Goal: Transaction & Acquisition: Purchase product/service

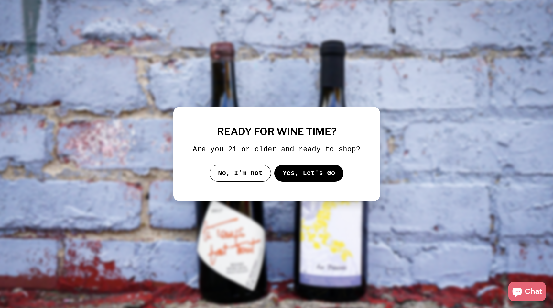
click at [318, 180] on button "Yes, Let's Go" at bounding box center [309, 173] width 70 height 17
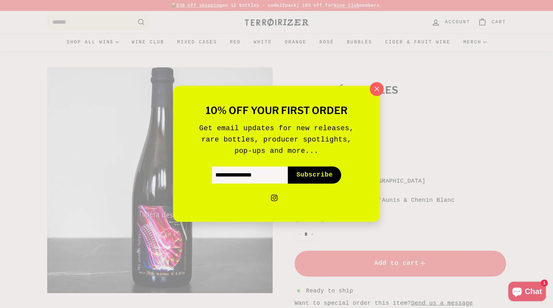
click at [375, 90] on icon "button" at bounding box center [377, 89] width 10 height 10
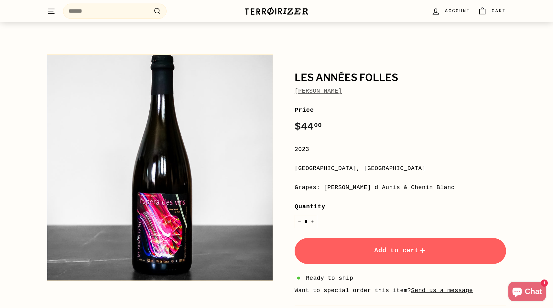
scroll to position [13, 0]
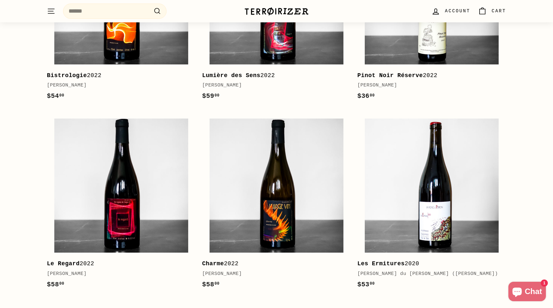
scroll to position [1006, 0]
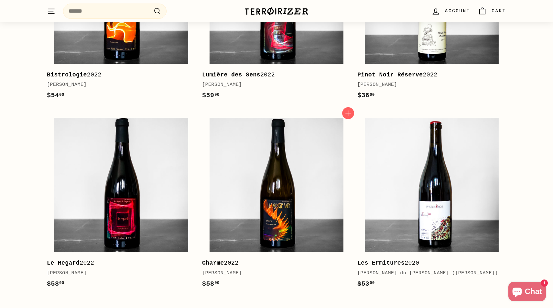
click at [336, 191] on img at bounding box center [277, 185] width 134 height 134
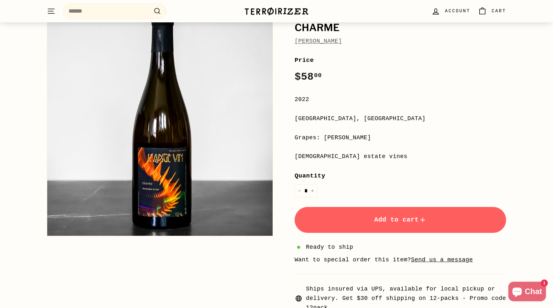
scroll to position [73, 0]
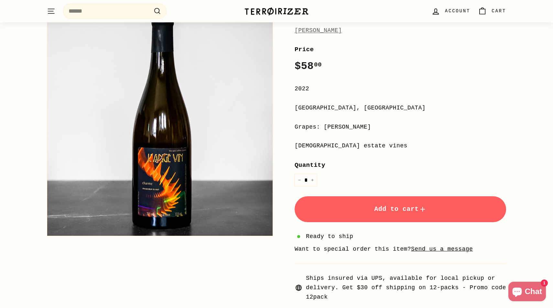
click at [170, 181] on button "Zoom" at bounding box center [159, 122] width 225 height 225
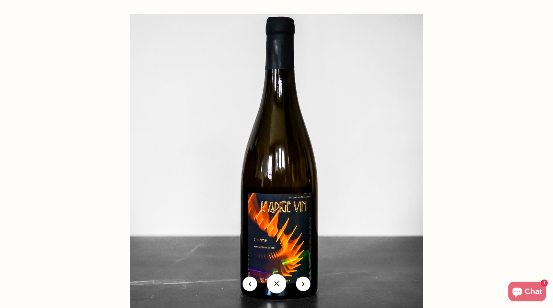
click at [469, 113] on div at bounding box center [406, 168] width 553 height 308
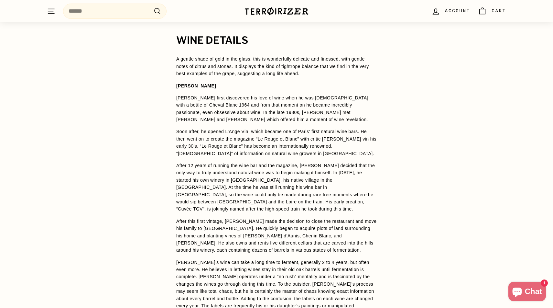
scroll to position [466, 0]
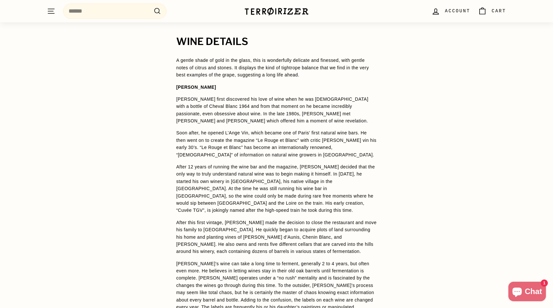
click at [176, 58] on div "WINE DETAILS A gentle shade of gold in the glass, this is wonderfully delicate …" at bounding box center [276, 230] width 226 height 389
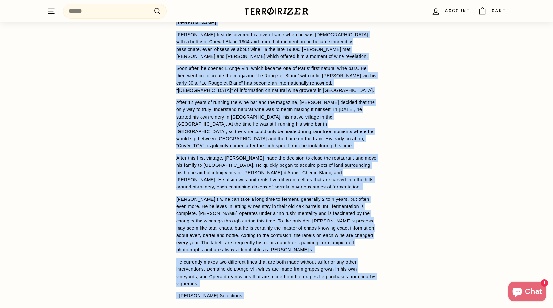
scroll to position [559, 0]
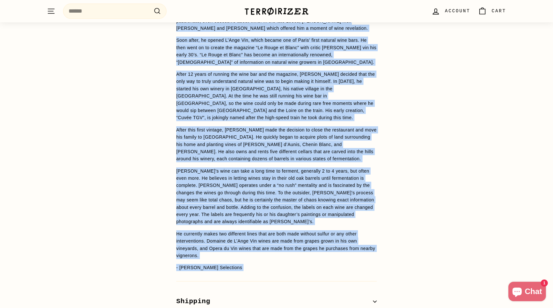
drag, startPoint x: 177, startPoint y: 60, endPoint x: 277, endPoint y: 264, distance: 226.7
click at [277, 264] on div "WINE DETAILS A gentle shade of gold in the glass, this is wonderfully delicate …" at bounding box center [276, 138] width 226 height 389
copy div "A gentle shade of gold in the glass, this is wonderfully delicate and finessed,…"
click at [372, 90] on p "After 12 years of running the wine bar and the magazine, [PERSON_NAME] decided …" at bounding box center [276, 96] width 201 height 51
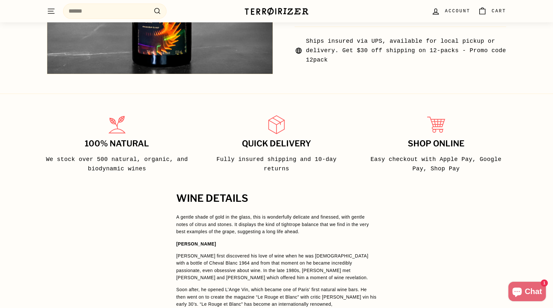
scroll to position [310, 0]
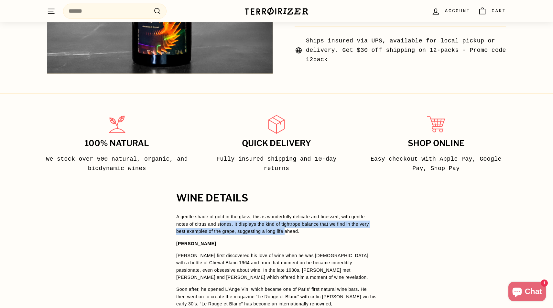
drag, startPoint x: 221, startPoint y: 224, endPoint x: 300, endPoint y: 233, distance: 80.1
click at [300, 233] on p "A gentle shade of gold in the glass, this is wonderfully delicate and finessed,…" at bounding box center [276, 224] width 201 height 22
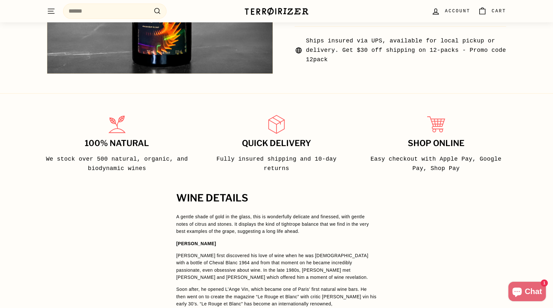
click at [322, 232] on p "A gentle shade of gold in the glass, this is wonderfully delicate and finessed,…" at bounding box center [276, 224] width 201 height 22
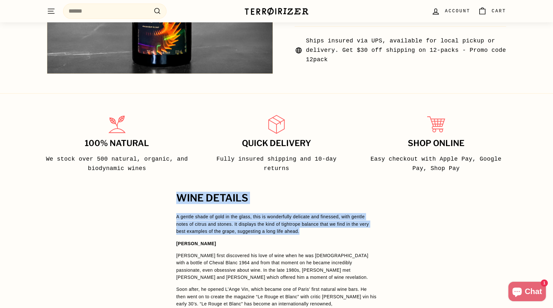
drag, startPoint x: 322, startPoint y: 232, endPoint x: 169, endPoint y: 187, distance: 159.6
click at [342, 233] on p "A gentle shade of gold in the glass, this is wonderfully delicate and finessed,…" at bounding box center [276, 224] width 201 height 22
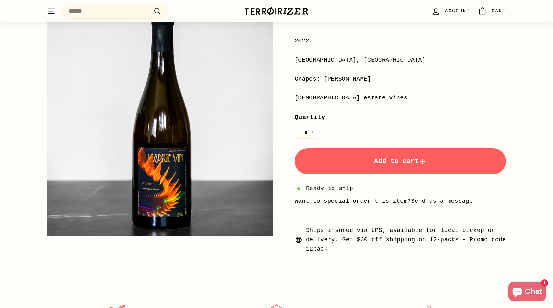
scroll to position [122, 0]
click at [361, 162] on button "Add to cart" at bounding box center [401, 160] width 212 height 26
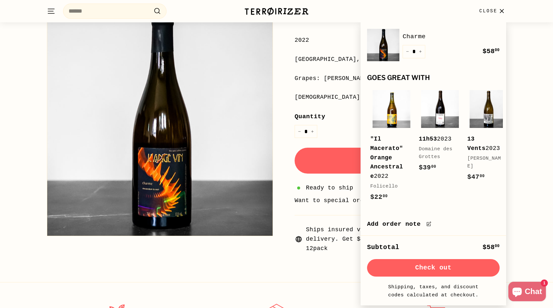
click at [344, 137] on div "Quantity * − +" at bounding box center [401, 125] width 212 height 26
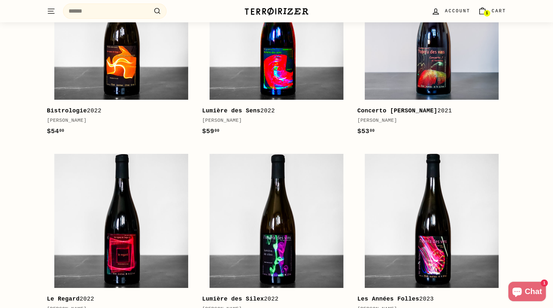
scroll to position [974, 0]
click at [275, 54] on img at bounding box center [277, 33] width 134 height 134
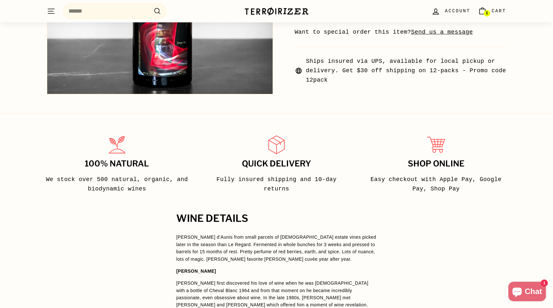
scroll to position [396, 0]
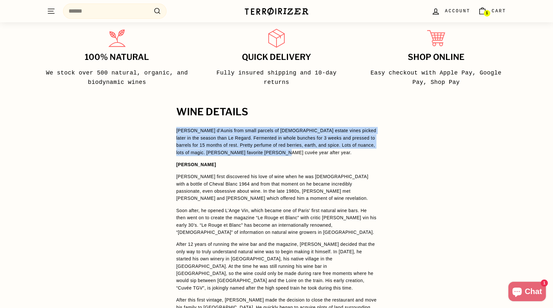
drag, startPoint x: 301, startPoint y: 152, endPoint x: 158, endPoint y: 127, distance: 144.4
click at [158, 128] on div "WINE DETAILS Pineau d’Aunis from small parcels of 40-year-old estate vines pick…" at bounding box center [276, 298] width 553 height 384
copy span "Pineau d’Aunis from small parcels of 40-year-old estate vines picked later in t…"
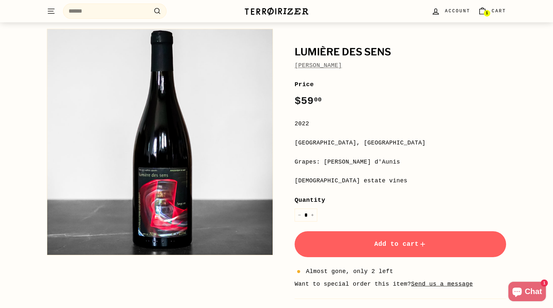
scroll to position [46, 0]
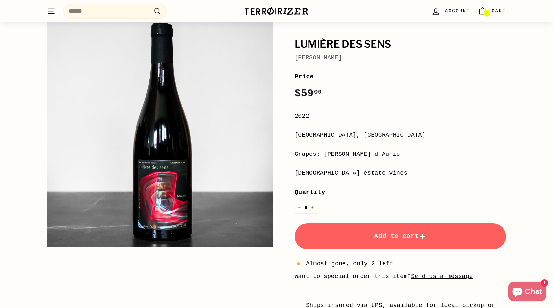
click at [376, 234] on span "Add to cart" at bounding box center [400, 235] width 52 height 7
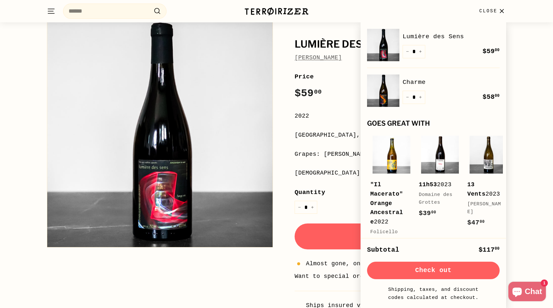
click at [337, 161] on div "**********" at bounding box center [401, 200] width 212 height 256
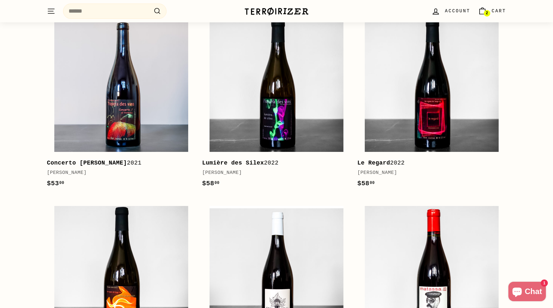
scroll to position [916, 0]
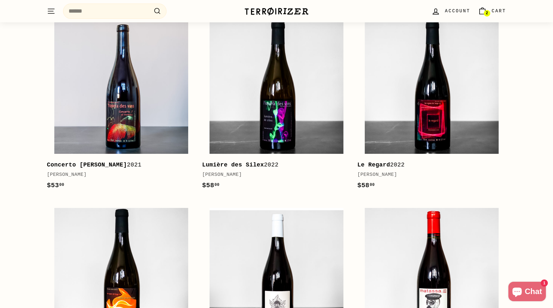
click at [339, 171] on div "[PERSON_NAME]" at bounding box center [273, 175] width 142 height 8
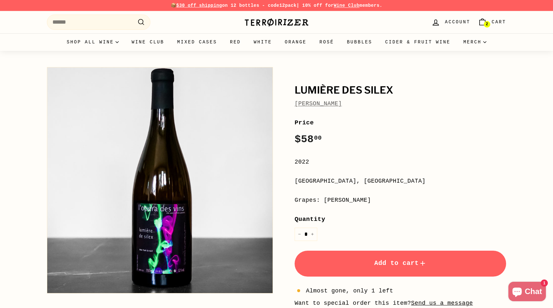
click at [382, 267] on button "Add to cart" at bounding box center [401, 263] width 212 height 26
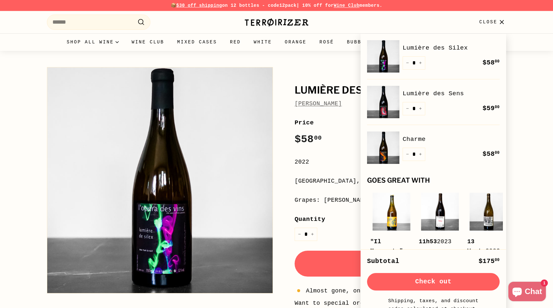
click at [320, 85] on h1 "Lumière des Silex" at bounding box center [401, 90] width 212 height 11
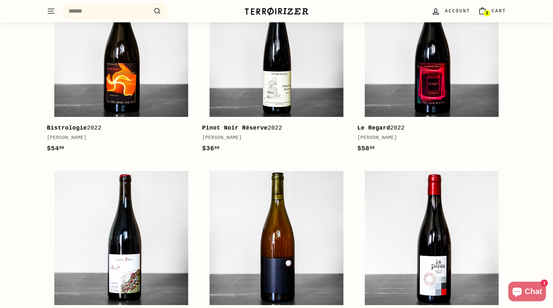
scroll to position [934, 0]
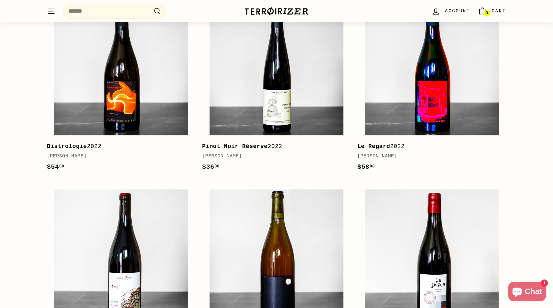
click at [430, 102] on img at bounding box center [432, 68] width 134 height 134
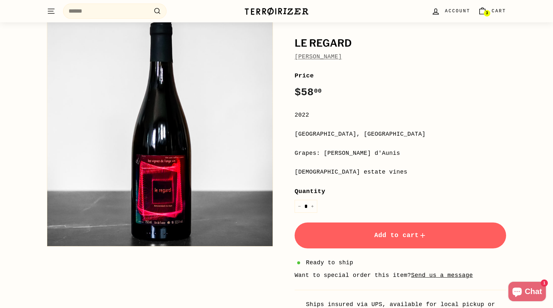
scroll to position [53, 0]
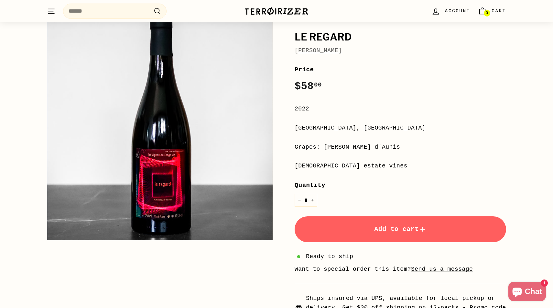
click at [388, 232] on span "Add to cart" at bounding box center [400, 228] width 52 height 7
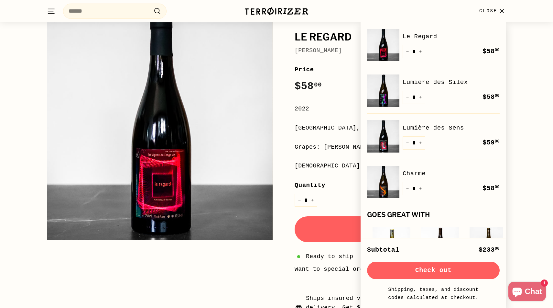
click at [224, 271] on div "Le Regard [PERSON_NAME] Price Regular price $58 00 $58.00 / 2022 [GEOGRAPHIC_DA…" at bounding box center [273, 171] width 466 height 320
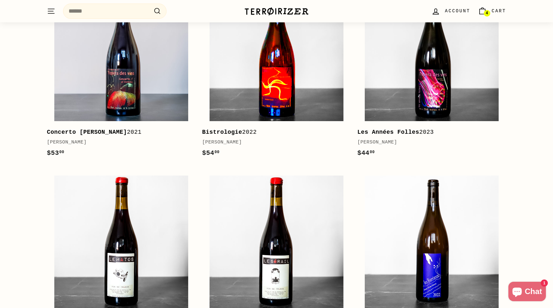
scroll to position [945, 0]
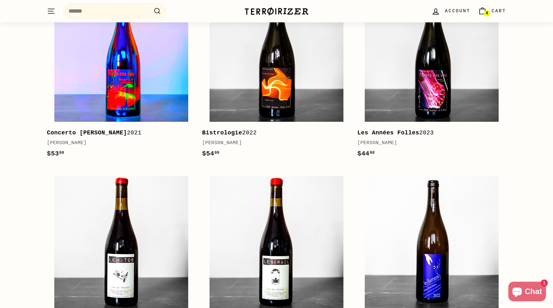
click at [162, 96] on img at bounding box center [121, 55] width 134 height 134
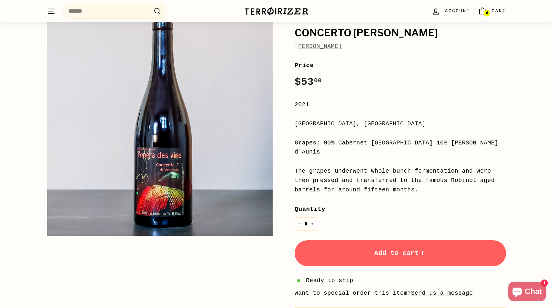
scroll to position [59, 0]
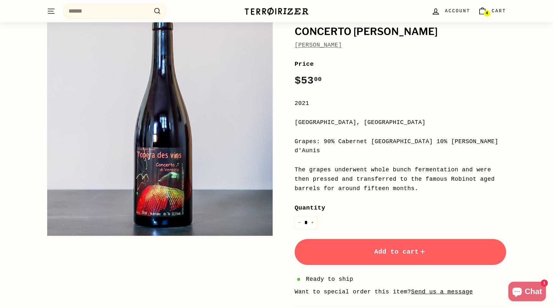
click at [181, 180] on button "Zoom" at bounding box center [159, 122] width 225 height 225
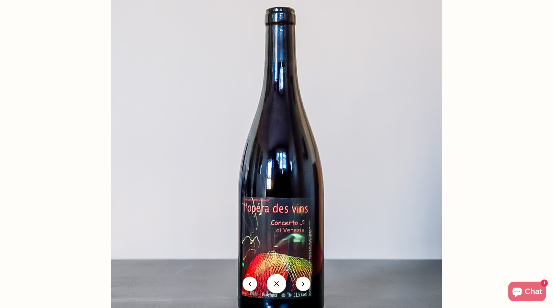
click at [307, 287] on button "icon-chevron" at bounding box center [303, 283] width 15 height 15
click at [278, 283] on button at bounding box center [276, 283] width 19 height 19
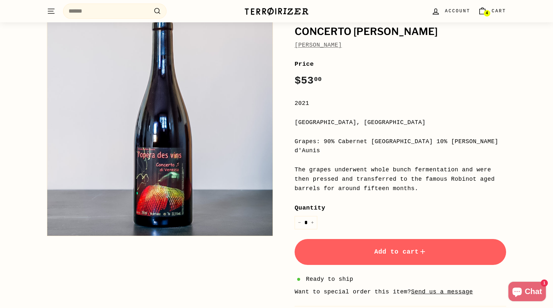
click at [408, 248] on span "Add to cart" at bounding box center [400, 251] width 52 height 7
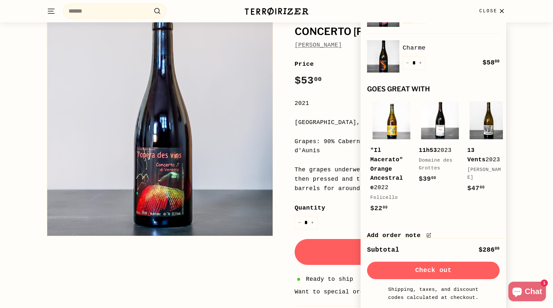
scroll to position [172, 0]
click at [249, 248] on div "Concerto di Venezia Jean-Pierre Robinot Price Regular price $53 00 $53.00 / 202…" at bounding box center [273, 179] width 466 height 348
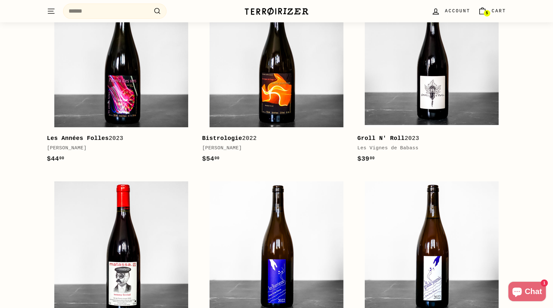
scroll to position [934, 0]
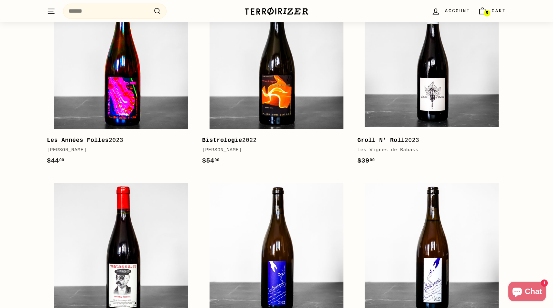
click at [156, 88] on img at bounding box center [121, 62] width 134 height 134
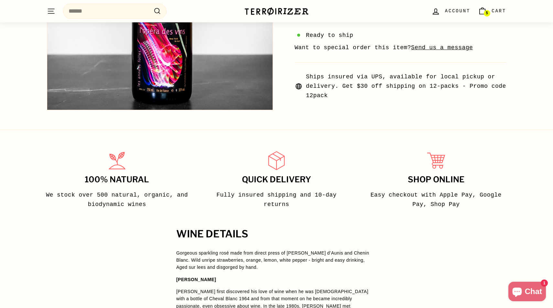
scroll to position [196, 0]
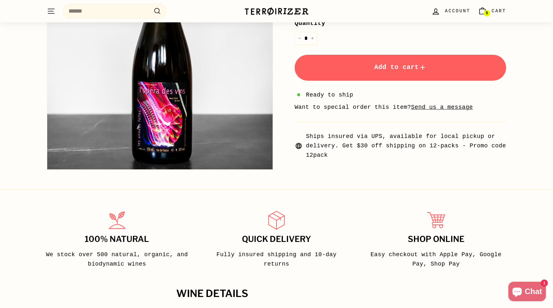
click at [376, 71] on button "Add to cart" at bounding box center [401, 68] width 212 height 26
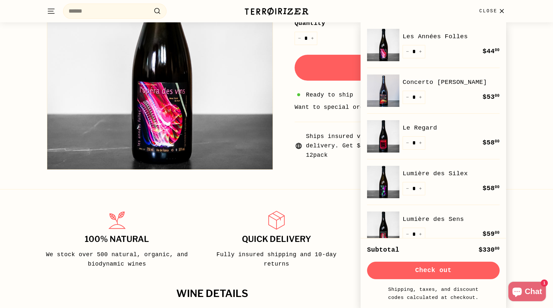
click at [212, 214] on div at bounding box center [276, 220] width 145 height 23
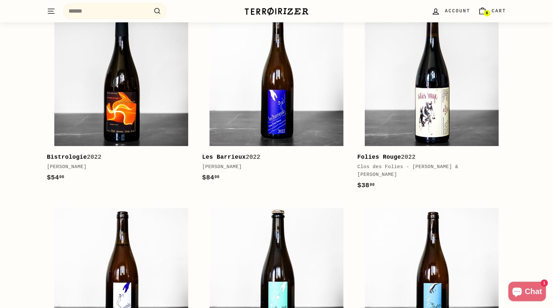
scroll to position [863, 0]
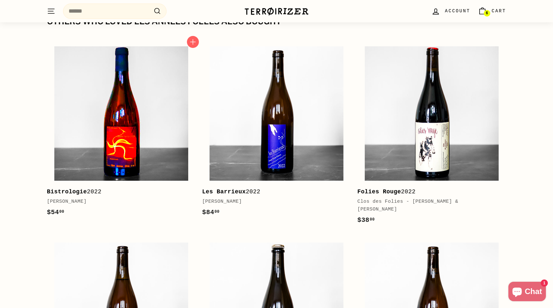
click at [142, 133] on img at bounding box center [121, 113] width 134 height 134
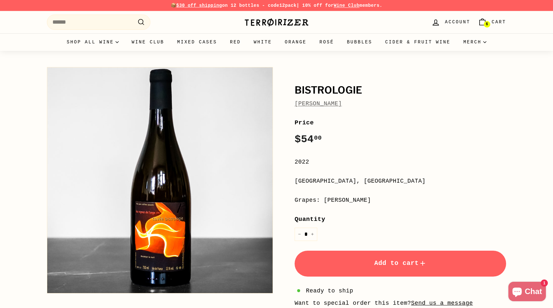
click at [171, 191] on button "Zoom" at bounding box center [159, 179] width 225 height 225
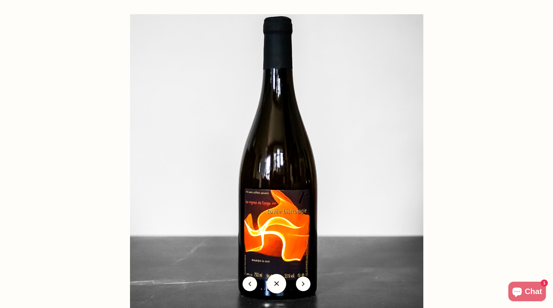
click at [235, 219] on img at bounding box center [276, 160] width 293 height 293
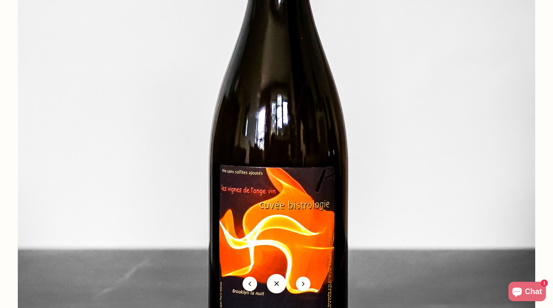
click at [235, 219] on img at bounding box center [277, 117] width 518 height 518
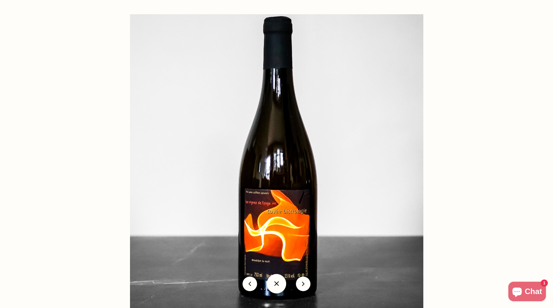
click at [279, 283] on button at bounding box center [276, 283] width 19 height 19
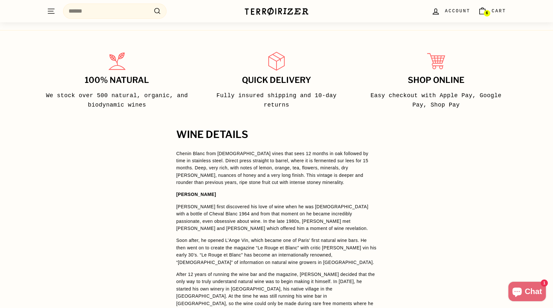
scroll to position [378, 0]
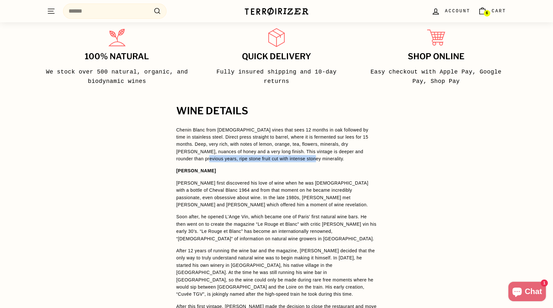
drag, startPoint x: 191, startPoint y: 159, endPoint x: 309, endPoint y: 158, distance: 117.7
click at [310, 158] on p "Chenin Blanc from 40-year-old vines that sees 12 months in oak followed by time…" at bounding box center [276, 144] width 201 height 36
click at [309, 158] on p "Chenin Blanc from [DEMOGRAPHIC_DATA] vines that sees 12 months in oak followed …" at bounding box center [276, 144] width 201 height 36
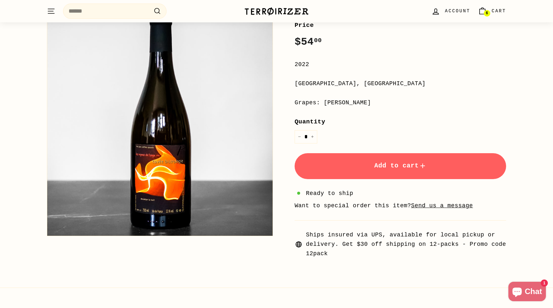
scroll to position [83, 0]
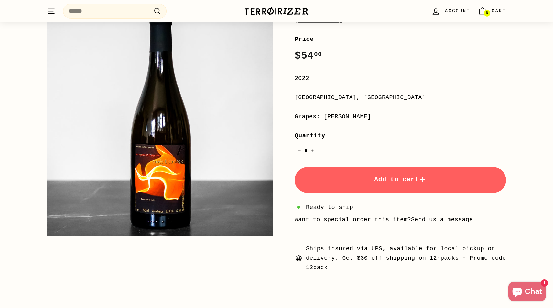
click at [363, 185] on button "Add to cart" at bounding box center [401, 180] width 212 height 26
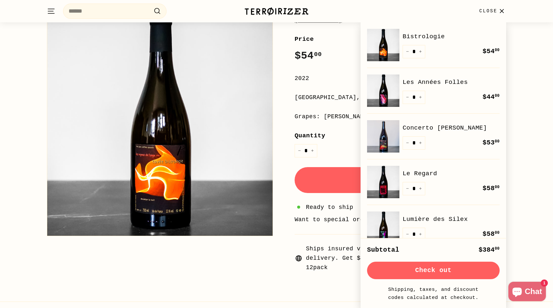
click at [543, 251] on div "Bistrologie Jean-Pierre Robinot Bistrologie Jean-Pierre Robinot Price Regular p…" at bounding box center [276, 124] width 553 height 314
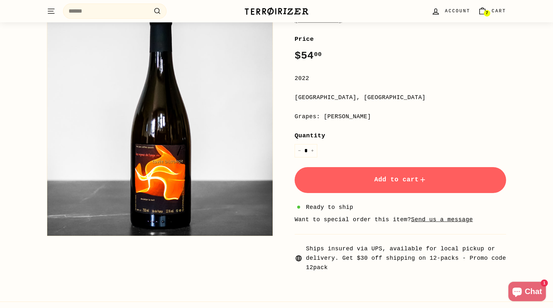
click at [534, 292] on span "Chat" at bounding box center [533, 291] width 17 height 10
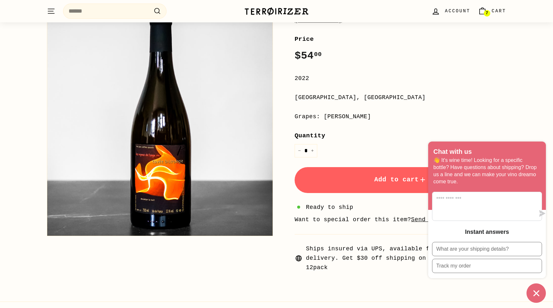
click at [502, 122] on div "**********" at bounding box center [401, 152] width 212 height 237
click at [493, 75] on div "2022" at bounding box center [401, 78] width 212 height 9
drag, startPoint x: 540, startPoint y: 293, endPoint x: 489, endPoint y: 299, distance: 52.1
click at [489, 299] on div "Chat with us 👋 It's wine time! Looking for a specific bottle? Have questions ab…" at bounding box center [487, 221] width 118 height 161
click at [539, 295] on icon "Chat window" at bounding box center [536, 293] width 10 height 10
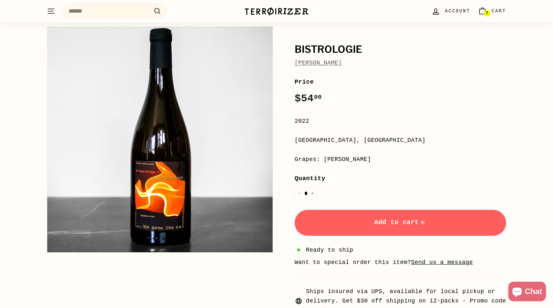
scroll to position [0, 0]
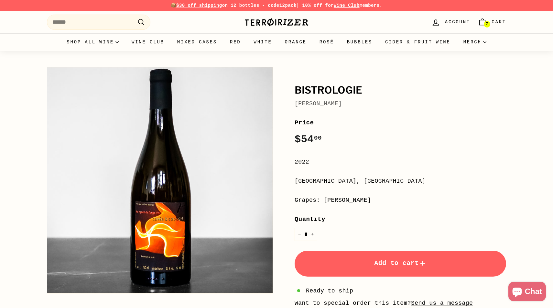
click at [453, 23] on span "Account" at bounding box center [457, 21] width 25 height 7
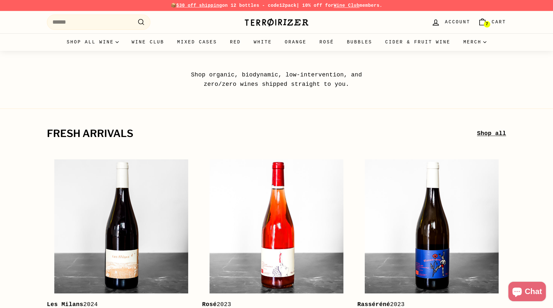
click at [484, 20] on icon "Cart" at bounding box center [482, 22] width 5 height 5
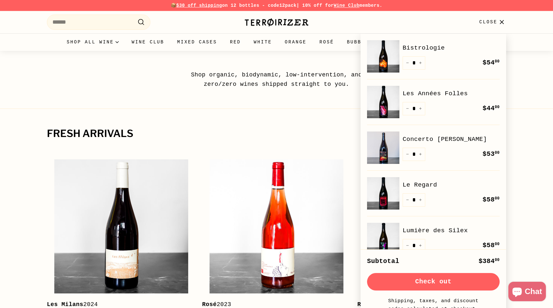
click at [452, 284] on button "Check out" at bounding box center [433, 281] width 133 height 17
click at [356, 5] on link "Wine Club" at bounding box center [347, 5] width 26 height 5
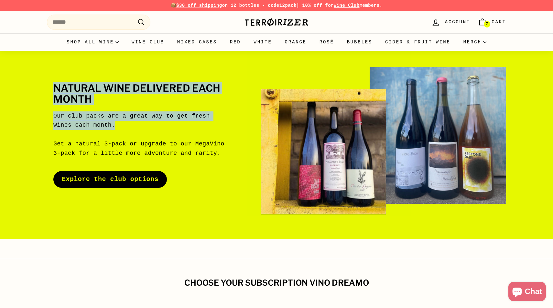
drag, startPoint x: 120, startPoint y: 126, endPoint x: 46, endPoint y: 82, distance: 86.1
click at [46, 81] on div "Natural wine delivered each month Our club packs are a great way to get fresh w…" at bounding box center [276, 135] width 485 height 169
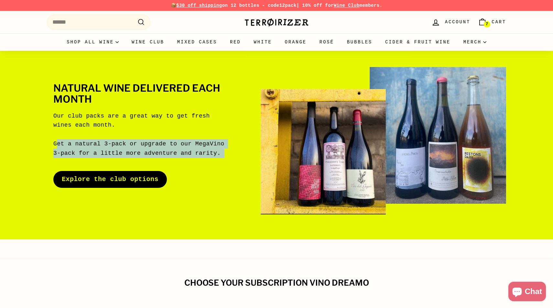
drag, startPoint x: 56, startPoint y: 143, endPoint x: 210, endPoint y: 182, distance: 158.9
click at [210, 182] on div "Natural wine delivered each month Our club packs are a great way to get fresh w…" at bounding box center [146, 135] width 198 height 105
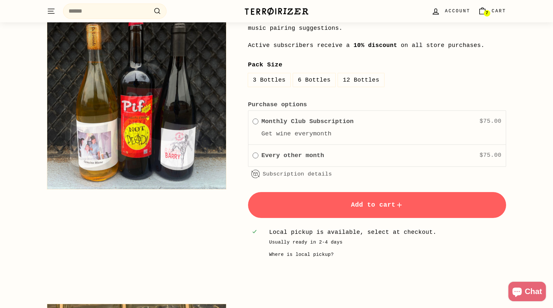
scroll to position [756, 0]
click at [305, 155] on label "Every other month" at bounding box center [292, 156] width 63 height 10
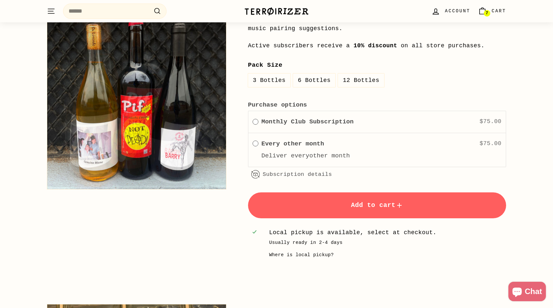
click at [316, 77] on label "6 Bottles" at bounding box center [314, 80] width 42 height 14
click at [273, 77] on label "3 Bottles" at bounding box center [269, 80] width 42 height 14
drag, startPoint x: 341, startPoint y: 258, endPoint x: 360, endPoint y: 260, distance: 19.2
click at [360, 260] on div "**********" at bounding box center [366, 63] width 280 height 410
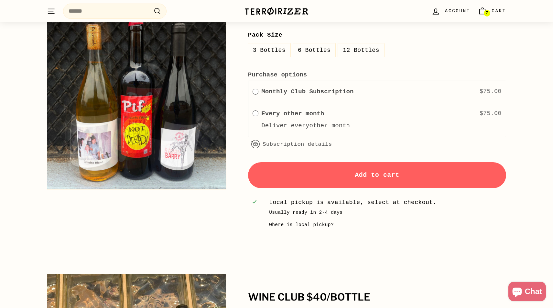
scroll to position [793, 0]
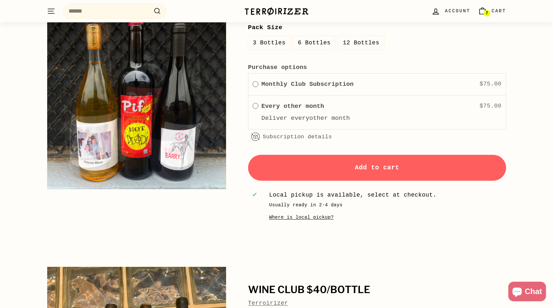
click at [317, 218] on div "Where is local pickup?" at bounding box center [301, 216] width 65 height 7
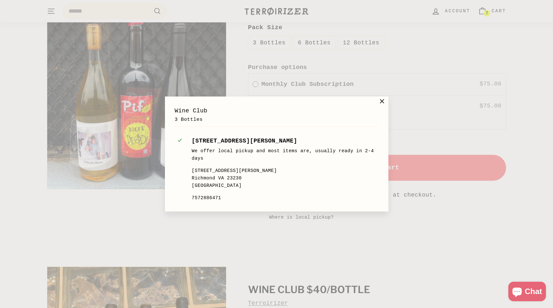
click at [382, 102] on icon at bounding box center [382, 101] width 4 height 4
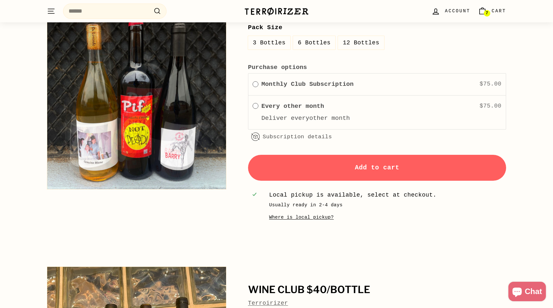
click at [322, 219] on div "Where is local pickup?" at bounding box center [301, 216] width 65 height 7
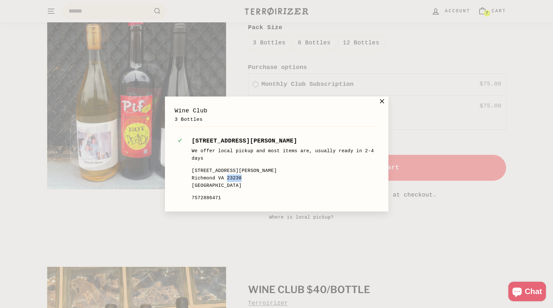
drag, startPoint x: 227, startPoint y: 176, endPoint x: 250, endPoint y: 177, distance: 23.3
click at [250, 177] on p "1320 North Arthur Ashe Boulevard Richmond VA 23230 United States" at bounding box center [283, 178] width 184 height 22
click at [250, 190] on div "1320 North Arthur Ashe Boulevard Richmond VA 23230 United States 7572886471" at bounding box center [283, 184] width 184 height 35
click at [383, 102] on icon at bounding box center [382, 101] width 4 height 4
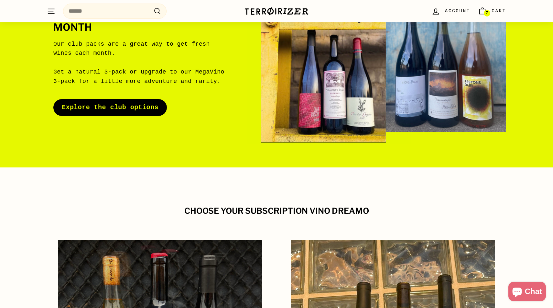
scroll to position [0, 0]
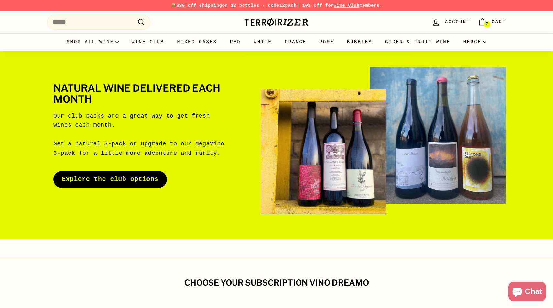
click at [280, 6] on strong "12pack" at bounding box center [287, 5] width 17 height 5
click at [483, 25] on icon "Cart" at bounding box center [482, 22] width 5 height 5
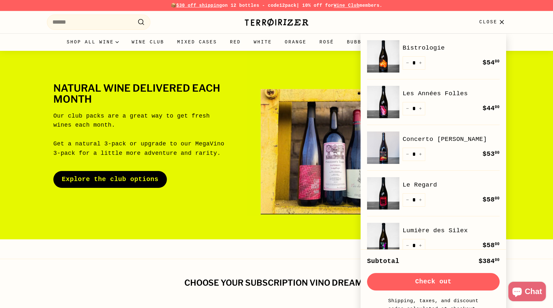
click at [389, 63] on img at bounding box center [383, 56] width 32 height 32
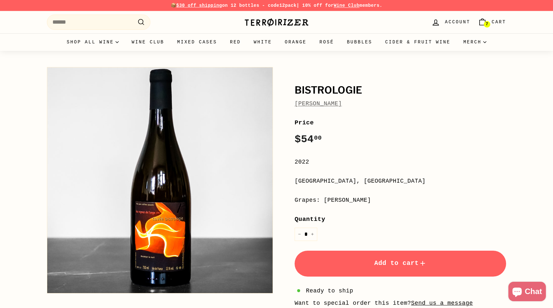
drag, startPoint x: 364, startPoint y: 104, endPoint x: 292, endPoint y: 103, distance: 72.1
click at [292, 103] on div "Bistrologie [PERSON_NAME] Price Regular price $54 00 $54.00 / 2022 [GEOGRAPHIC_…" at bounding box center [393, 210] width 226 height 292
copy link "[PERSON_NAME]"
click at [497, 22] on span "Cart" at bounding box center [499, 21] width 15 height 7
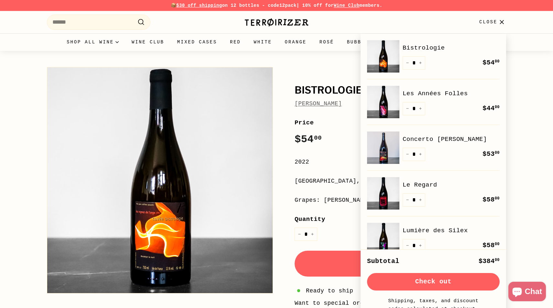
click at [435, 279] on button "Check out" at bounding box center [433, 281] width 133 height 17
click at [503, 20] on icon "button" at bounding box center [501, 22] width 9 height 9
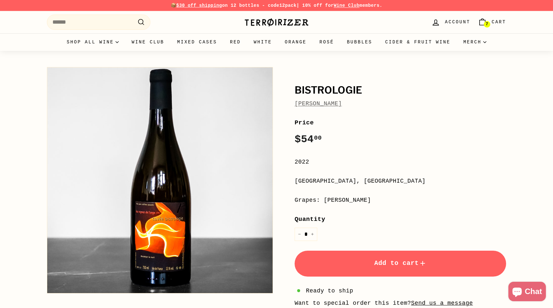
click at [292, 21] on img at bounding box center [276, 22] width 65 height 9
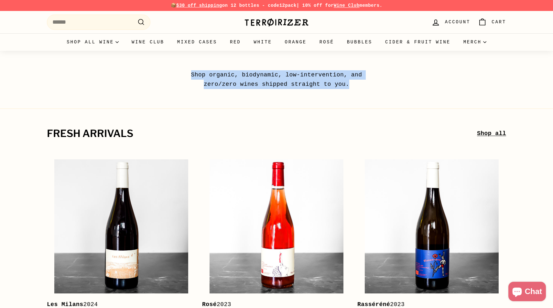
drag, startPoint x: 356, startPoint y: 82, endPoint x: 182, endPoint y: 71, distance: 173.8
click at [182, 71] on p "Shop organic, biodynamic, low-intervention, and zero/zero wines shipped straigh…" at bounding box center [276, 79] width 201 height 19
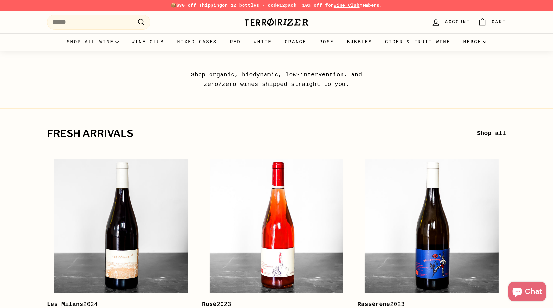
click at [345, 80] on p "Shop organic, biodynamic, low-intervention, and zero/zero wines shipped straigh…" at bounding box center [276, 79] width 201 height 19
click at [96, 23] on input "Search" at bounding box center [99, 22] width 104 height 15
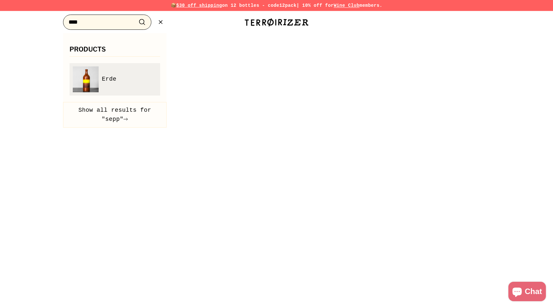
type input "****"
click at [107, 88] on link "Erde" at bounding box center [115, 79] width 84 height 26
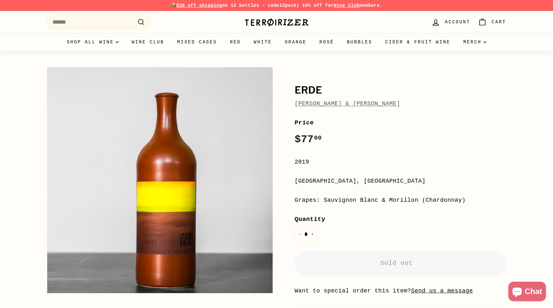
drag, startPoint x: 325, startPoint y: 199, endPoint x: 480, endPoint y: 200, distance: 154.3
click at [480, 200] on div "Grapes: Sauvignon Blanc & Morillon (Chardonnay)" at bounding box center [401, 199] width 212 height 9
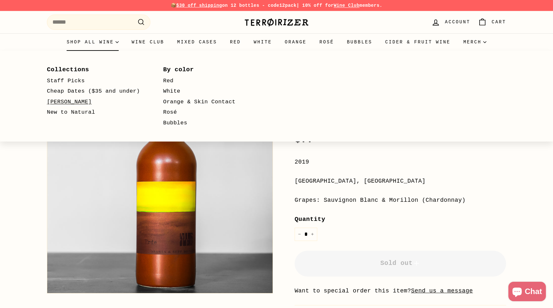
click at [67, 101] on link "[PERSON_NAME]" at bounding box center [96, 102] width 98 height 11
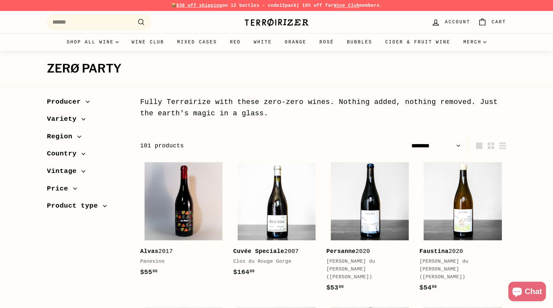
select select "******"
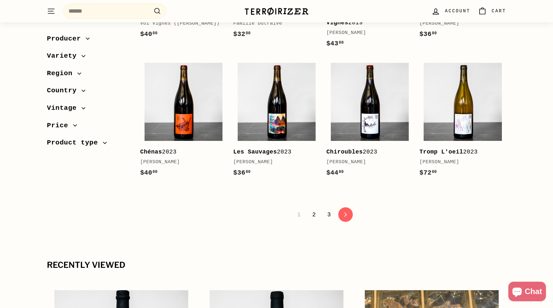
scroll to position [1331, 0]
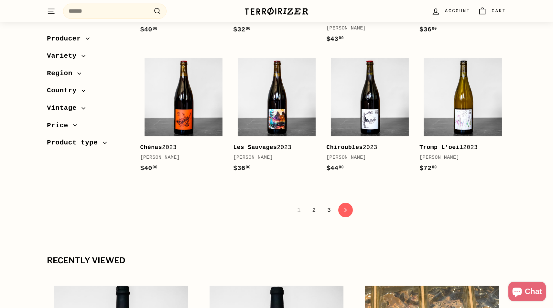
click at [314, 204] on link "2" at bounding box center [313, 209] width 11 height 11
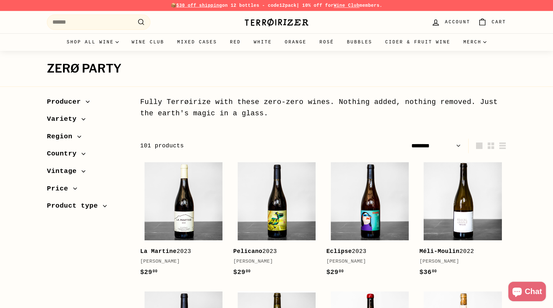
select select "******"
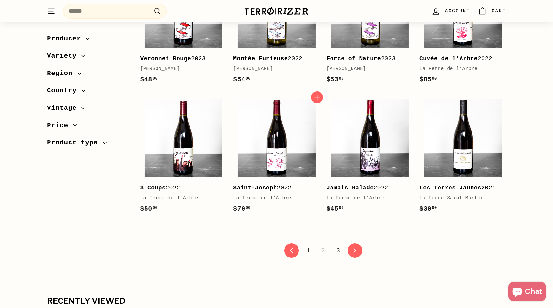
scroll to position [1276, 0]
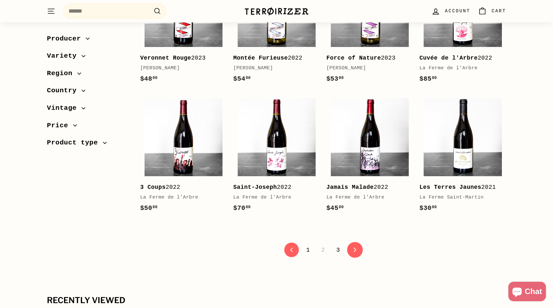
click at [359, 257] on link "icon-chevron Next" at bounding box center [355, 250] width 16 height 16
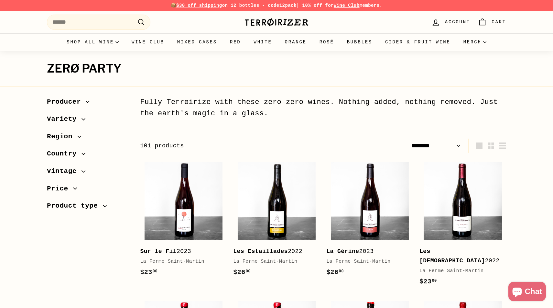
select select "******"
click at [100, 26] on input "Search" at bounding box center [99, 22] width 104 height 15
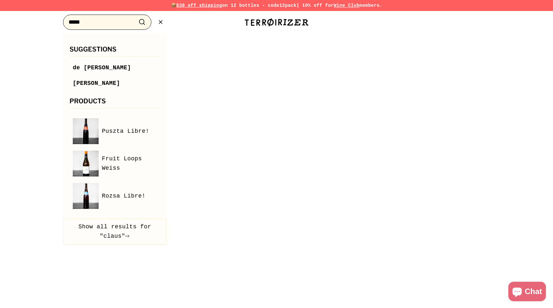
type input "*****"
click at [160, 22] on icon ".cls-1{fill:none;stroke:#000;stroke-miterlimit:10;stroke-width:2px}" at bounding box center [161, 22] width 8 height 8
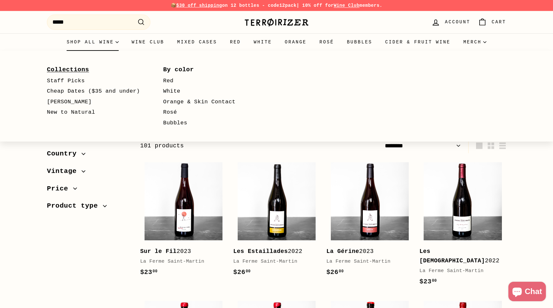
click at [79, 70] on link "Collections" at bounding box center [96, 70] width 98 height 12
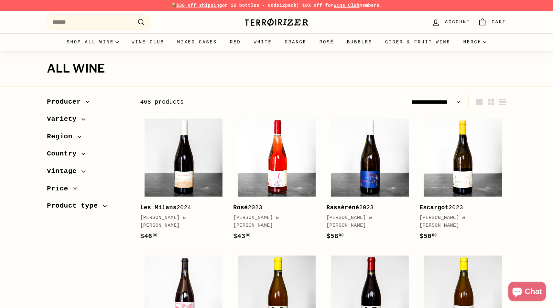
select select "**********"
click at [223, 104] on div "468 products" at bounding box center [231, 101] width 183 height 9
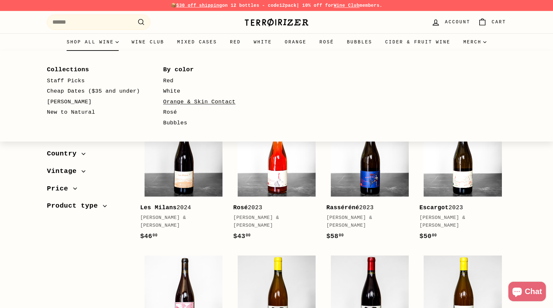
click at [198, 103] on link "Orange & Skin Contact" at bounding box center [212, 102] width 98 height 11
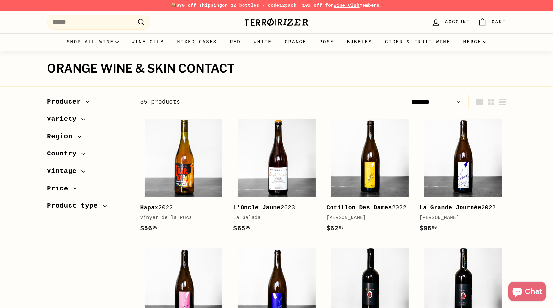
select select "******"
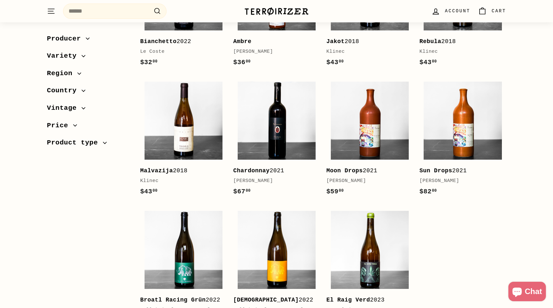
scroll to position [977, 0]
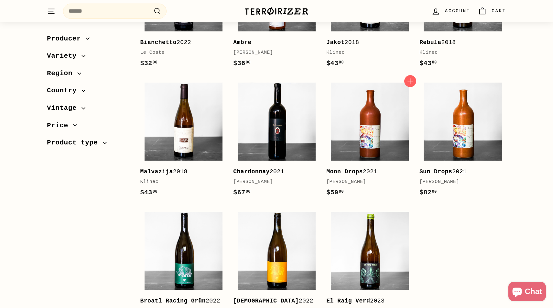
click at [324, 157] on div "Add to cart Moon Drops 2021 [PERSON_NAME] $59 00 $59.00" at bounding box center [369, 141] width 93 height 126
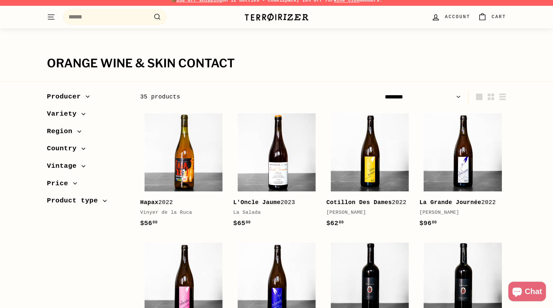
scroll to position [0, 0]
